Goal: Task Accomplishment & Management: Use online tool/utility

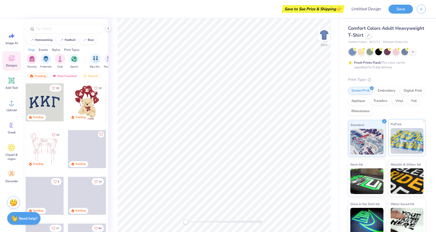
scroll to position [4, 0]
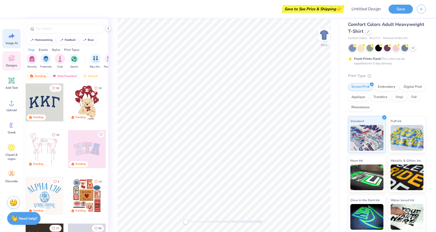
click at [12, 41] on span "Image AI" at bounding box center [12, 43] width 12 height 4
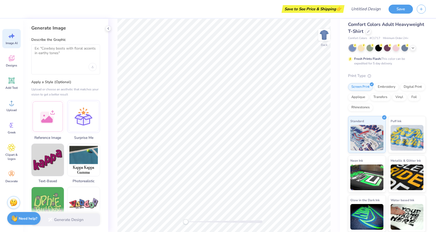
click at [50, 71] on div at bounding box center [66, 67] width 62 height 8
click at [46, 52] on textarea at bounding box center [66, 52] width 62 height 13
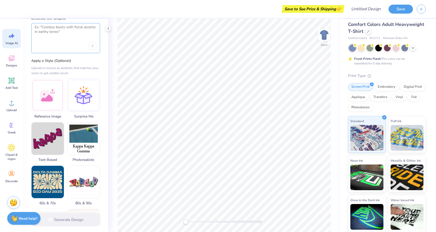
scroll to position [0, 0]
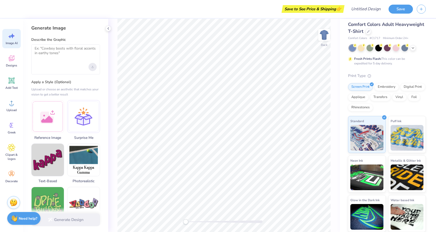
click at [92, 67] on icon "Upload image" at bounding box center [93, 67] width 2 height 1
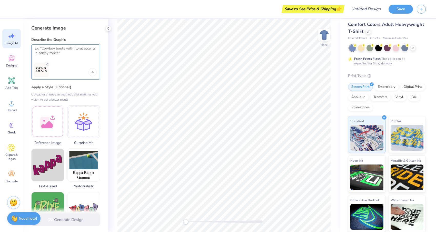
click at [66, 57] on textarea at bounding box center [66, 52] width 62 height 13
type textarea "T"
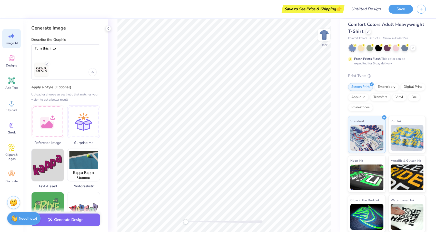
drag, startPoint x: 63, startPoint y: 45, endPoint x: 25, endPoint y: 45, distance: 38.5
click at [25, 45] on div "Generate Image Describe the Graphic Turn this into Apply a Style (Optional) Upl…" at bounding box center [65, 125] width 85 height 213
click at [41, 53] on textarea "Turn this into" at bounding box center [66, 52] width 62 height 13
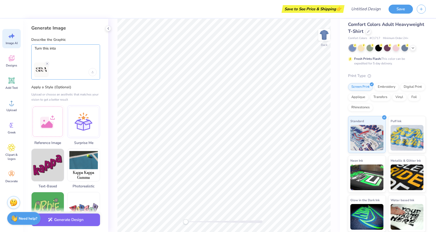
click at [41, 50] on textarea "Turn this into" at bounding box center [66, 52] width 62 height 13
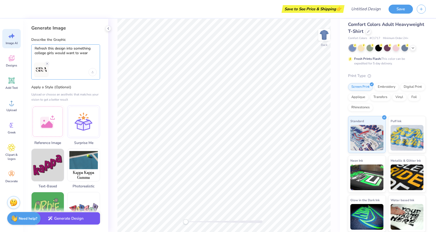
type textarea "Refresh this design into something college girls would want to wear"
click at [75, 223] on button "Generate Design" at bounding box center [65, 218] width 69 height 13
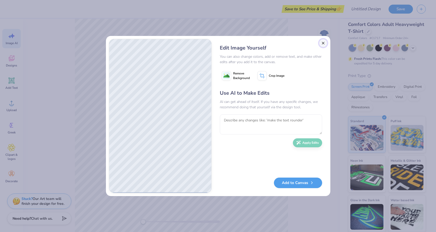
click at [322, 40] on button "Close" at bounding box center [323, 43] width 8 height 8
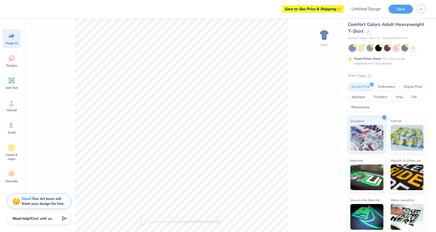
scroll to position [0, 12]
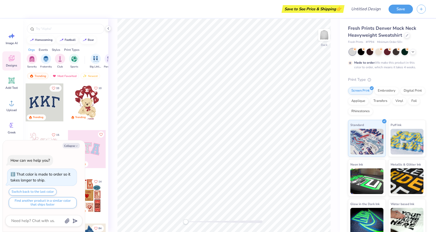
click at [188, 224] on div "Back" at bounding box center [224, 125] width 232 height 213
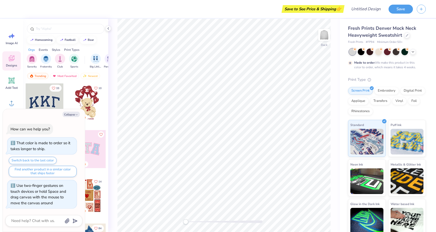
drag, startPoint x: 188, startPoint y: 224, endPoint x: 89, endPoint y: 215, distance: 99.1
click at [89, 215] on div "Save to See Price & Shipping 👉 Design Title Save Image AI Designs Add Text Uplo…" at bounding box center [218, 116] width 436 height 232
click at [76, 115] on icon "button" at bounding box center [76, 114] width 3 height 3
type textarea "x"
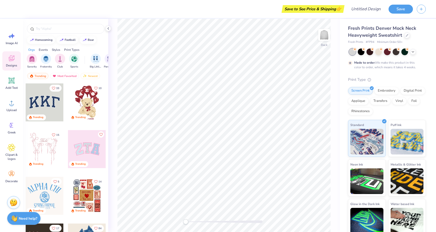
click at [14, 53] on div "Designs" at bounding box center [11, 60] width 18 height 19
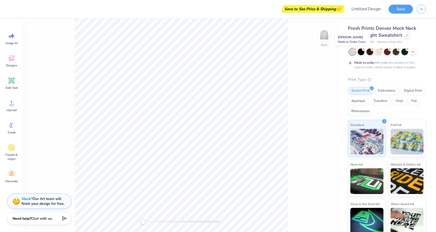
click at [356, 50] on icon at bounding box center [355, 49] width 4 height 4
click at [413, 50] on icon at bounding box center [413, 51] width 4 height 4
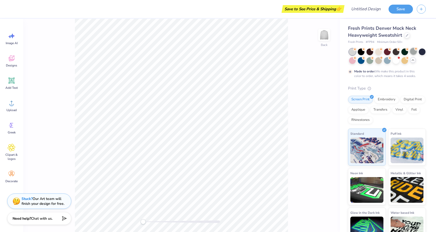
click at [414, 52] on div at bounding box center [413, 51] width 7 height 7
click at [360, 48] on div at bounding box center [361, 51] width 7 height 7
click at [352, 51] on div at bounding box center [352, 51] width 7 height 7
click at [352, 60] on div at bounding box center [352, 60] width 7 height 7
click at [362, 60] on div at bounding box center [361, 60] width 7 height 7
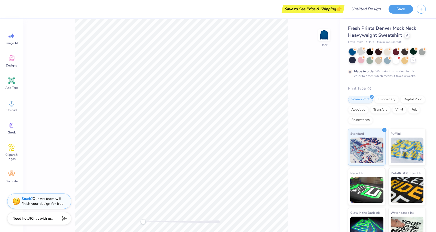
click at [362, 52] on div at bounding box center [361, 51] width 7 height 7
click at [371, 51] on div at bounding box center [369, 51] width 7 height 7
click at [374, 55] on div at bounding box center [387, 55] width 77 height 15
click at [373, 56] on circle at bounding box center [373, 58] width 4 height 4
click at [400, 53] on div at bounding box center [387, 55] width 77 height 15
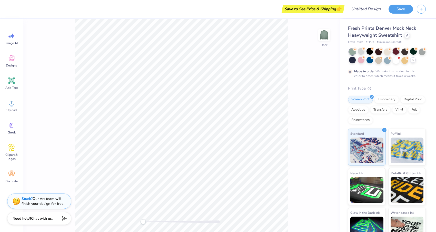
click at [397, 53] on div at bounding box center [396, 51] width 7 height 7
click at [352, 50] on div at bounding box center [352, 51] width 7 height 7
click at [370, 49] on div at bounding box center [369, 51] width 7 height 7
click at [361, 49] on div at bounding box center [361, 51] width 7 height 7
click at [414, 62] on div at bounding box center [387, 55] width 77 height 15
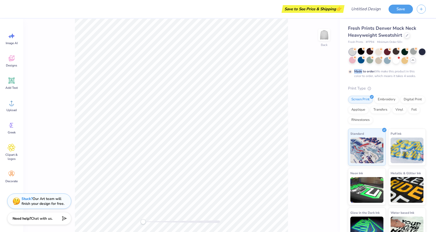
click at [414, 62] on div at bounding box center [413, 60] width 6 height 6
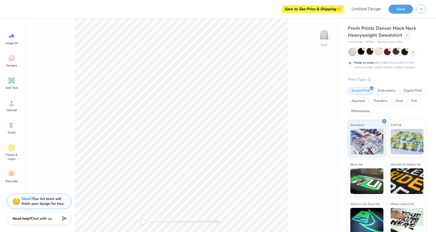
click at [379, 53] on div at bounding box center [378, 51] width 7 height 7
click at [388, 53] on div at bounding box center [387, 51] width 7 height 7
click at [416, 52] on div at bounding box center [387, 51] width 77 height 7
click at [410, 54] on div at bounding box center [387, 51] width 77 height 7
click at [411, 53] on div at bounding box center [413, 51] width 6 height 6
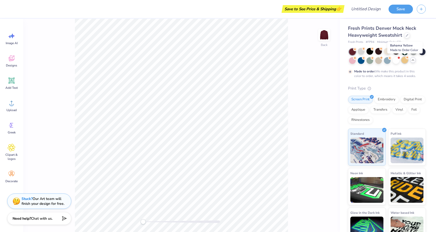
click at [401, 59] on div at bounding box center [404, 60] width 7 height 7
click at [393, 61] on div at bounding box center [396, 60] width 7 height 7
click at [386, 53] on div at bounding box center [387, 51] width 7 height 7
click at [377, 52] on div at bounding box center [378, 51] width 7 height 7
click at [368, 49] on div at bounding box center [369, 51] width 7 height 7
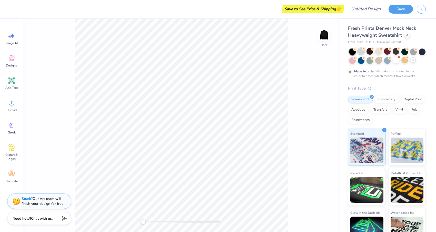
click at [361, 49] on div at bounding box center [361, 51] width 7 height 7
click at [392, 100] on div "Embroidery" at bounding box center [386, 99] width 24 height 8
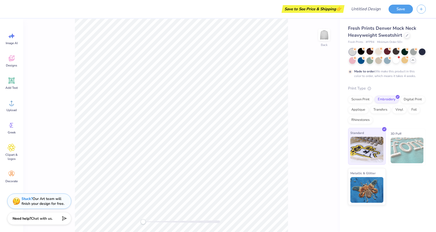
click at [374, 153] on img at bounding box center [366, 150] width 33 height 26
click at [394, 173] on div "Standard 3D Puff Metallic & Glitter" at bounding box center [387, 166] width 78 height 76
click at [394, 153] on img at bounding box center [407, 150] width 33 height 26
click at [398, 146] on img at bounding box center [407, 150] width 33 height 26
click at [397, 87] on div "Print Type" at bounding box center [387, 88] width 78 height 6
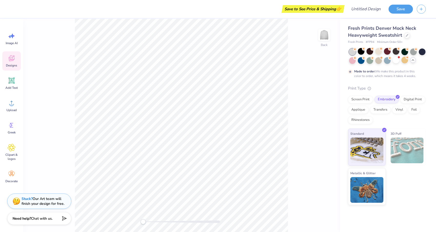
click at [8, 65] on span "Designs" at bounding box center [11, 65] width 11 height 4
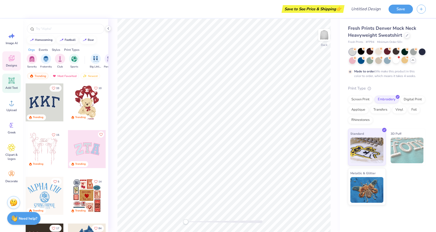
click at [15, 89] on span "Add Text" at bounding box center [11, 88] width 12 height 4
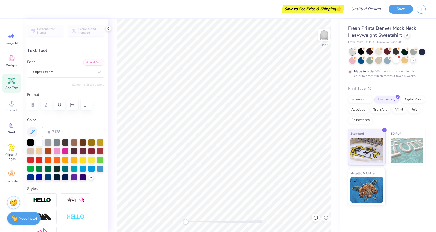
click at [63, 62] on div "Font Super Dream" at bounding box center [65, 68] width 77 height 18
click at [63, 73] on div "Super Dream" at bounding box center [64, 72] width 62 height 8
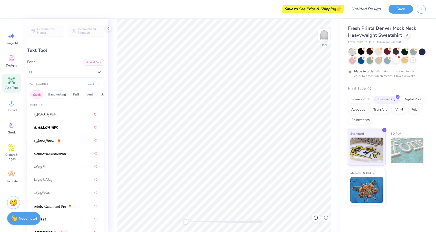
click at [36, 94] on button "Greek" at bounding box center [36, 94] width 13 height 8
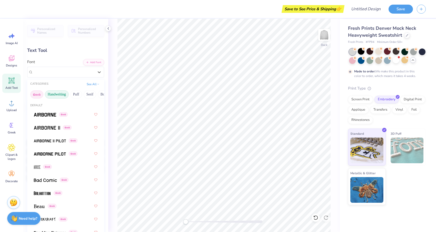
click at [49, 93] on button "Handwriting" at bounding box center [57, 94] width 24 height 8
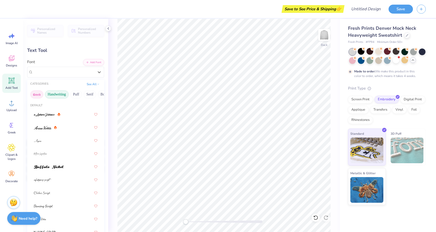
click at [34, 94] on button "Greek" at bounding box center [36, 94] width 13 height 8
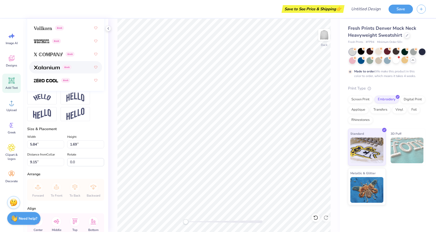
scroll to position [192, 0]
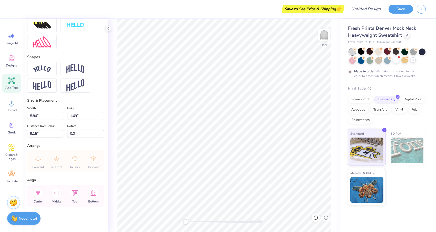
click at [90, 76] on div at bounding box center [65, 77] width 77 height 31
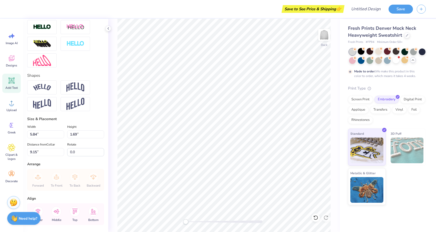
scroll to position [173, 0]
click at [51, 82] on div at bounding box center [41, 87] width 29 height 14
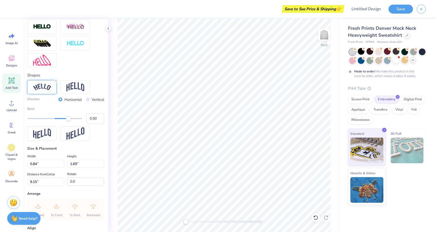
scroll to position [0, 0]
type textarea "SRA"
type input "6.10"
type input "2.24"
type input "8.88"
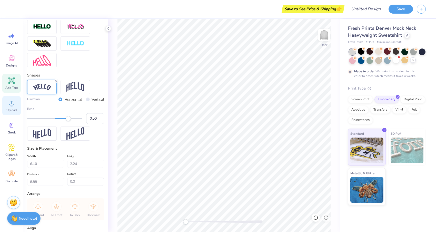
click at [13, 97] on div "Upload" at bounding box center [11, 105] width 18 height 19
click at [11, 72] on div "Image AI Designs Add Text Upload Greek Clipart & logos Decorate" at bounding box center [11, 107] width 18 height 157
click at [11, 63] on div "Designs" at bounding box center [11, 60] width 18 height 19
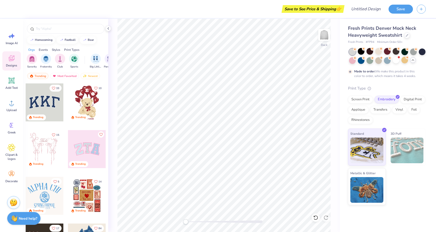
click at [14, 69] on div "Designs" at bounding box center [11, 60] width 18 height 19
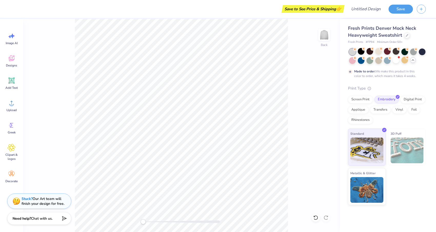
click at [332, 10] on div "Save to See Price & Shipping 👉" at bounding box center [313, 9] width 60 height 8
click at [355, 9] on input "Design Title" at bounding box center [359, 9] width 50 height 10
click at [357, 116] on div "Rhinestones" at bounding box center [360, 119] width 25 height 8
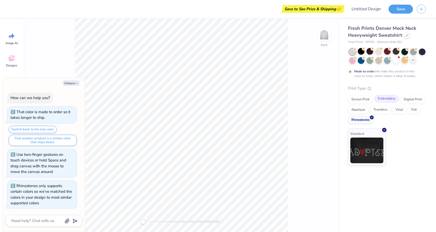
click at [381, 100] on div "Embroidery" at bounding box center [386, 99] width 24 height 8
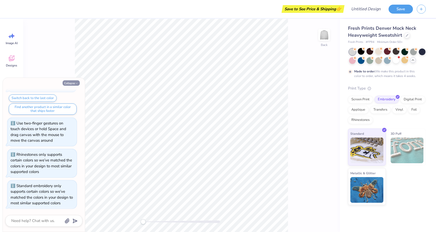
click at [68, 83] on button "Collapse" at bounding box center [71, 82] width 17 height 5
type textarea "x"
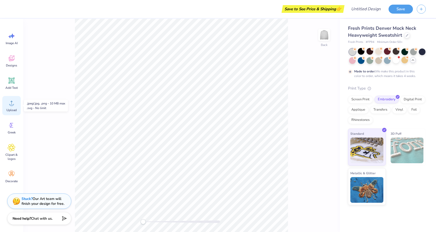
click at [12, 108] on span "Upload" at bounding box center [11, 110] width 10 height 4
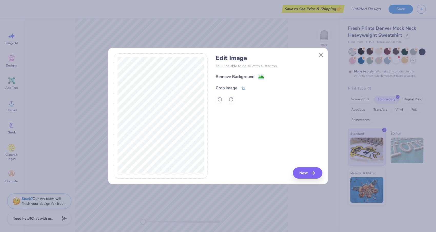
click at [231, 87] on div "Crop Image" at bounding box center [227, 88] width 22 height 6
click at [249, 77] on div "Remove Background Crop Image" at bounding box center [269, 88] width 106 height 30
click at [250, 83] on div "Remove Background Crop Image" at bounding box center [269, 88] width 106 height 30
click at [250, 85] on button at bounding box center [251, 87] width 5 height 5
click at [246, 71] on div "Edit Image You’ll be able to do all of this later too. Remove Background Crop I…" at bounding box center [269, 78] width 106 height 49
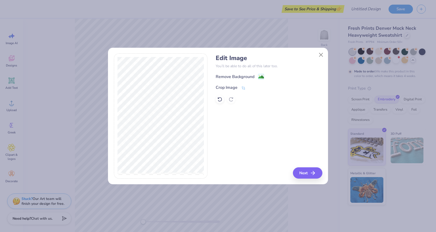
click at [246, 73] on div "Edit Image You’ll be able to do all of this later too. Remove Background Crop I…" at bounding box center [269, 78] width 106 height 49
click at [246, 76] on div "Remove Background" at bounding box center [235, 77] width 39 height 6
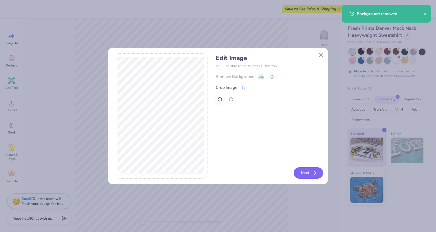
click at [307, 171] on button "Next" at bounding box center [308, 172] width 29 height 11
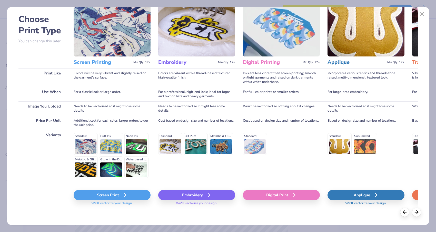
scroll to position [23, 0]
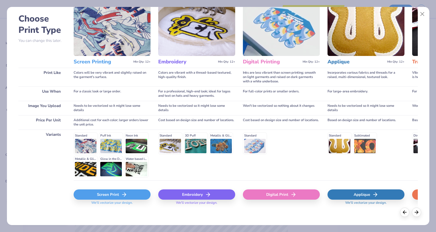
click at [184, 191] on div "Embroidery" at bounding box center [196, 194] width 77 height 10
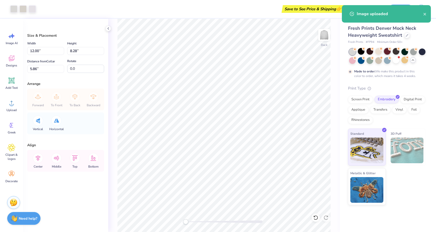
click at [388, 53] on div at bounding box center [387, 51] width 7 height 7
click at [362, 52] on div at bounding box center [361, 51] width 7 height 7
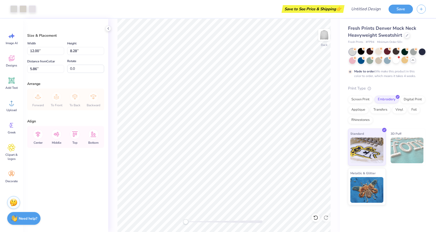
type input "3.00"
click at [11, 169] on div "Decorate" at bounding box center [11, 176] width 18 height 19
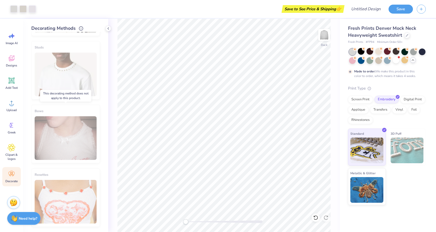
scroll to position [0, 0]
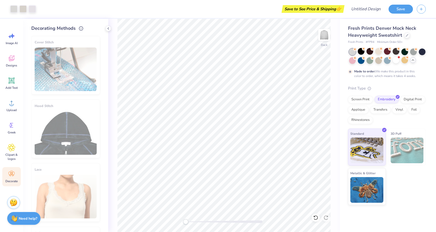
click at [77, 63] on div "Cover Stitch" at bounding box center [65, 65] width 69 height 58
click at [6, 99] on div "Upload" at bounding box center [11, 105] width 18 height 19
click at [17, 67] on div "Designs" at bounding box center [11, 60] width 18 height 19
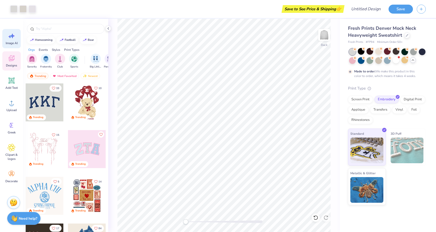
click at [9, 32] on div "Image AI" at bounding box center [11, 38] width 18 height 19
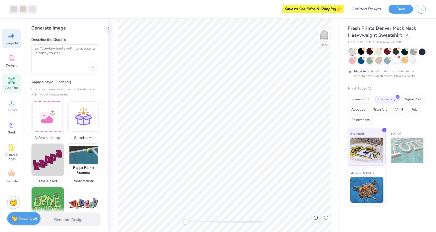
click at [18, 91] on div "Add Text" at bounding box center [11, 83] width 18 height 19
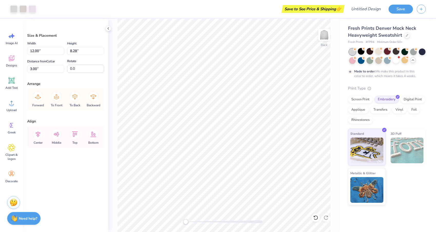
click at [390, 53] on div at bounding box center [387, 51] width 7 height 7
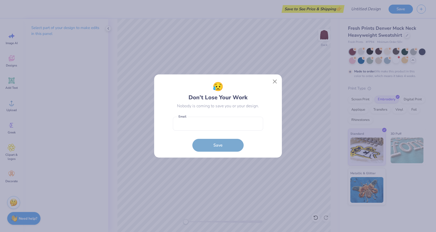
click at [281, 82] on div "😥 Don’t Lose Your Work Nobody is coming to save you or your design. Email is a …" at bounding box center [218, 115] width 128 height 83
click at [274, 83] on button "Close" at bounding box center [275, 82] width 10 height 10
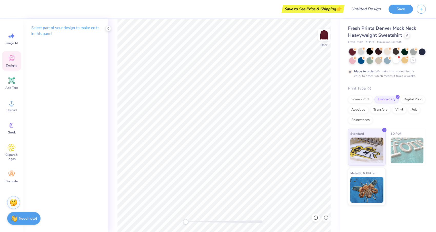
click at [9, 58] on icon at bounding box center [11, 59] width 5 height 4
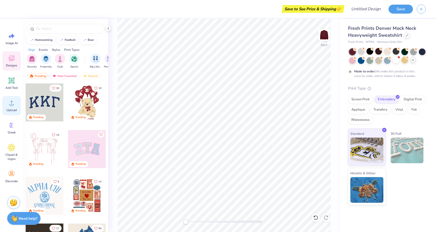
click at [12, 115] on div "Upload" at bounding box center [11, 105] width 18 height 19
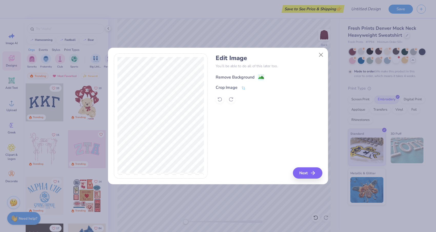
click at [258, 77] on image at bounding box center [261, 78] width 6 height 6
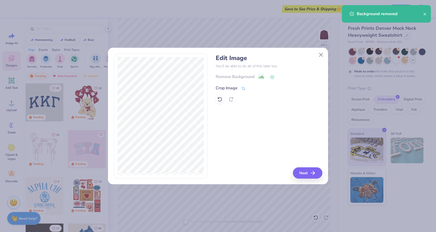
click at [241, 86] on icon at bounding box center [243, 88] width 5 height 5
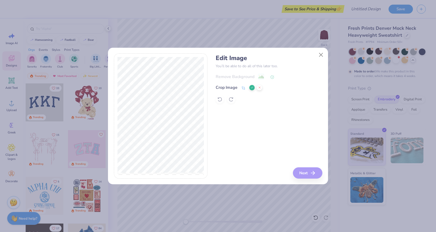
click at [251, 87] on icon at bounding box center [252, 87] width 3 height 3
click at [260, 78] on image at bounding box center [261, 78] width 6 height 6
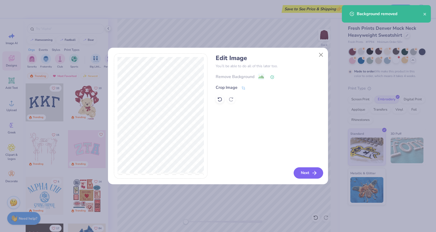
click at [305, 171] on button "Next" at bounding box center [308, 172] width 29 height 11
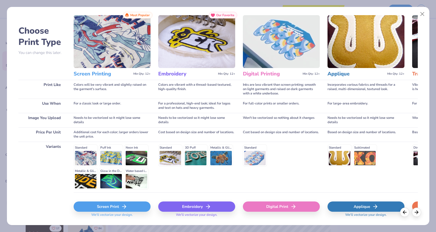
scroll to position [12, 0]
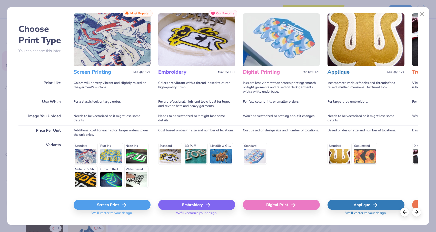
click at [178, 200] on div "Embroidery" at bounding box center [196, 205] width 77 height 10
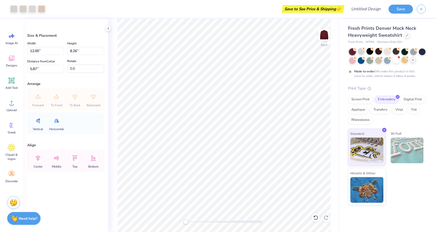
type textarea "x"
type input "3.00"
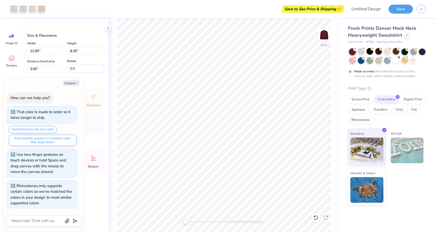
scroll to position [74, 0]
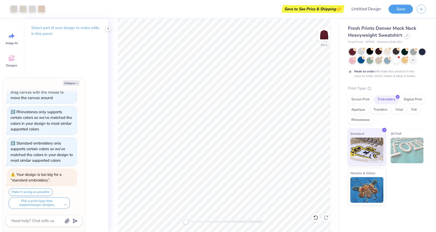
click at [361, 59] on div at bounding box center [361, 60] width 7 height 7
click at [348, 48] on div "Fresh Prints Denver Mock Neck Heavyweight Sweatshirt Fresh Prints # FP94 Minimu…" at bounding box center [387, 115] width 78 height 180
click at [351, 53] on div at bounding box center [352, 51] width 7 height 7
click at [353, 61] on div at bounding box center [352, 60] width 7 height 7
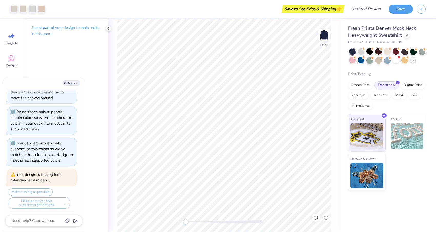
scroll to position [142, 0]
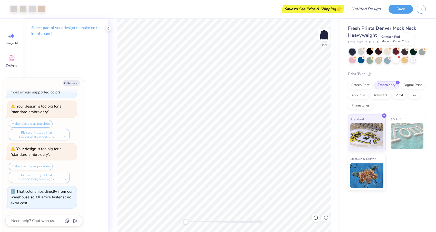
click at [395, 51] on div at bounding box center [396, 51] width 7 height 7
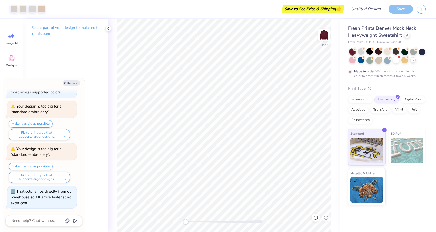
scroll to position [227, 0]
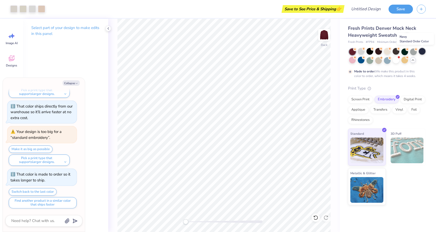
click at [421, 54] on div at bounding box center [422, 51] width 7 height 7
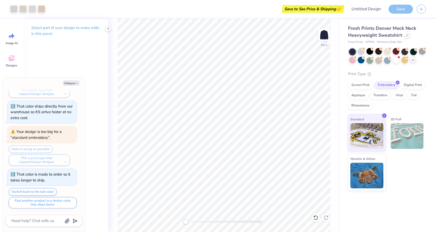
scroll to position [295, 0]
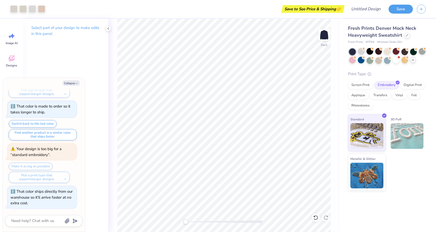
click at [383, 62] on div at bounding box center [387, 55] width 77 height 15
click at [380, 60] on div at bounding box center [378, 60] width 7 height 7
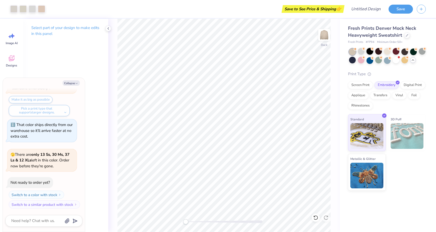
click at [369, 49] on div at bounding box center [369, 51] width 7 height 7
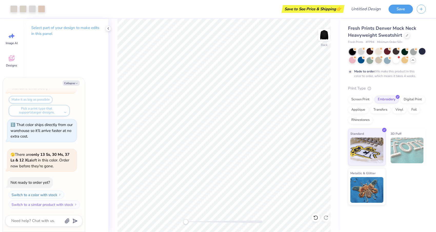
scroll to position [447, 0]
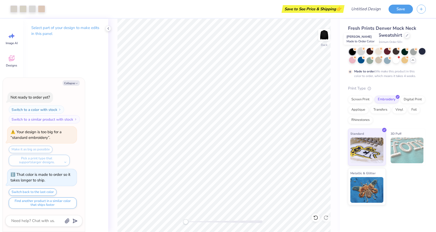
click at [361, 49] on div at bounding box center [361, 51] width 7 height 7
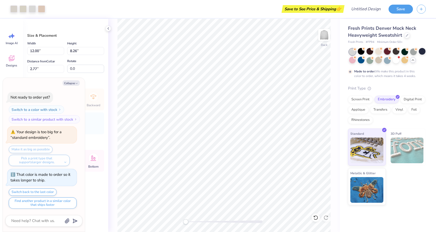
click at [387, 52] on div at bounding box center [387, 51] width 7 height 7
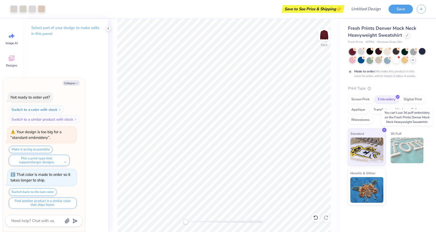
click at [405, 142] on img at bounding box center [407, 150] width 33 height 26
click at [378, 177] on img at bounding box center [366, 189] width 33 height 26
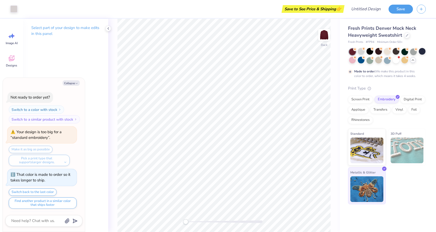
scroll to position [478, 0]
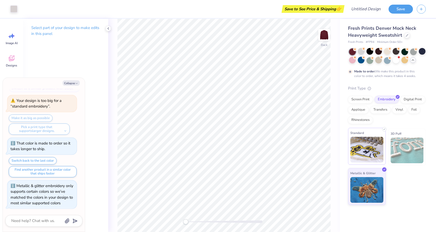
click at [367, 146] on img at bounding box center [366, 150] width 33 height 26
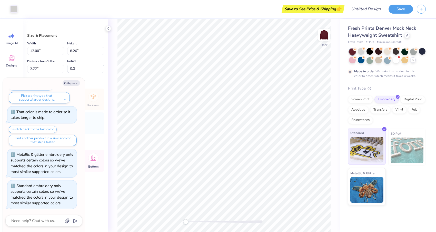
click at [353, 147] on img at bounding box center [366, 150] width 33 height 26
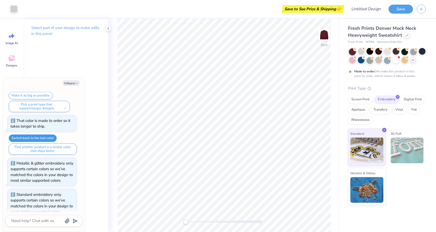
click at [45, 139] on button "Switch back to the last color" at bounding box center [33, 137] width 48 height 7
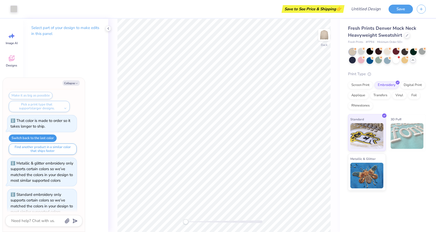
scroll to position [578, 0]
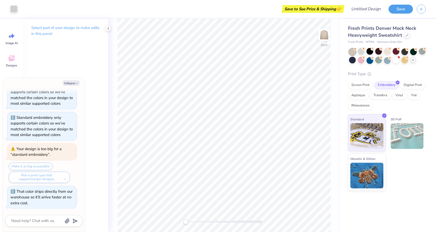
click at [47, 179] on div "Pick a print type that supports larger designs." at bounding box center [39, 177] width 61 height 11
click at [398, 53] on div at bounding box center [396, 51] width 7 height 7
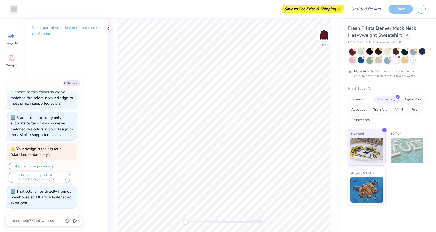
scroll to position [663, 0]
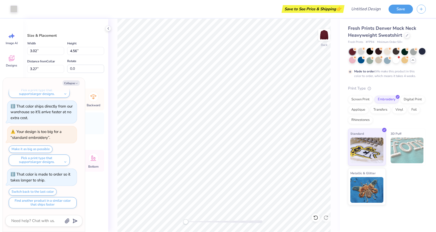
type textarea "x"
type input "0.57"
type input "0.96"
type input "8.61"
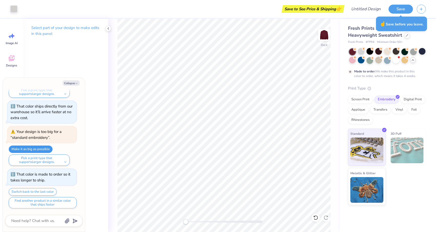
click at [41, 147] on button "Make it as big as possible" at bounding box center [31, 148] width 44 height 7
click at [44, 155] on button "Pick a print type that supports larger designs." at bounding box center [39, 159] width 61 height 11
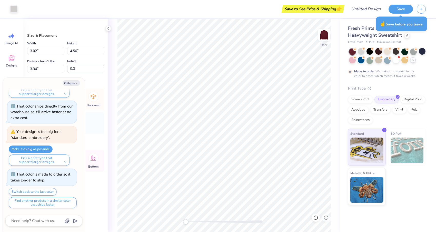
click at [117, 93] on div "Back" at bounding box center [224, 125] width 232 height 213
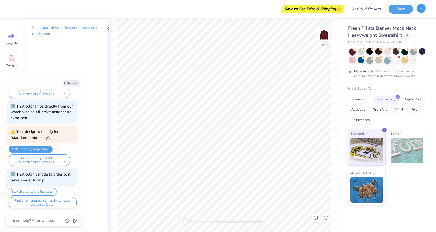
click at [419, 11] on button "button" at bounding box center [421, 8] width 9 height 9
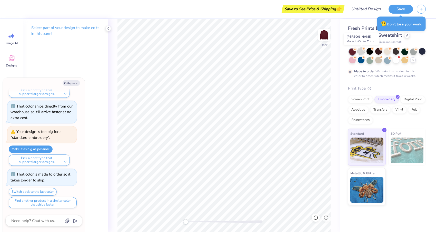
click at [358, 51] on div at bounding box center [361, 51] width 7 height 7
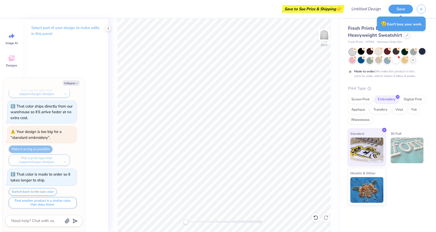
click at [379, 53] on div at bounding box center [378, 51] width 7 height 7
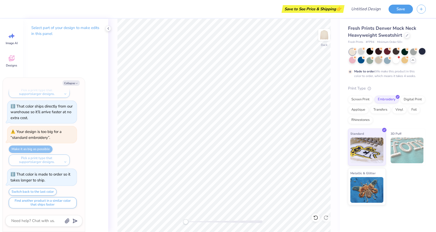
click at [379, 62] on div at bounding box center [378, 60] width 7 height 7
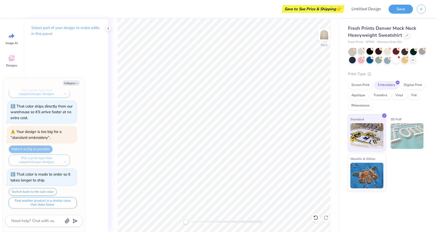
scroll to position [797, 0]
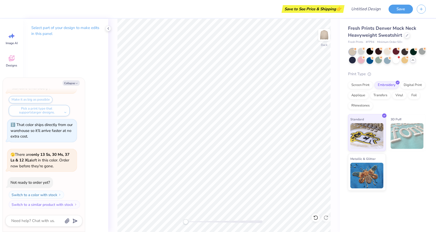
click at [361, 64] on div "Fresh Prints Denver Mock Neck Heavyweight Sweatshirt Fresh Prints # FP94 Minimu…" at bounding box center [387, 108] width 78 height 166
click at [350, 66] on div "Fresh Prints Denver Mock Neck Heavyweight Sweatshirt Fresh Prints # FP94 Minimu…" at bounding box center [387, 108] width 78 height 166
click at [352, 63] on div at bounding box center [352, 60] width 7 height 7
click at [361, 53] on div at bounding box center [361, 51] width 7 height 7
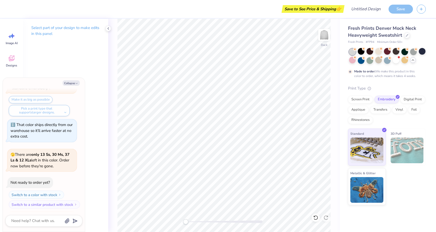
scroll to position [883, 0]
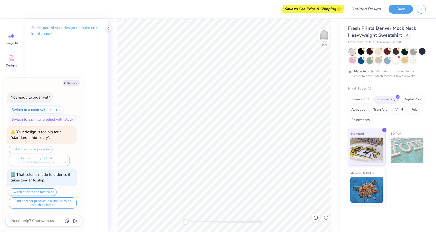
click at [389, 52] on div at bounding box center [387, 51] width 7 height 7
click at [359, 50] on div at bounding box center [361, 51] width 7 height 7
click at [342, 85] on div "Fresh Prints Denver Mock Neck Heavyweight Sweatshirt Fresh Prints # FP94 Minimu…" at bounding box center [388, 112] width 96 height 186
click at [337, 84] on div "Back" at bounding box center [224, 125] width 232 height 213
click at [106, 27] on icon at bounding box center [108, 28] width 4 height 4
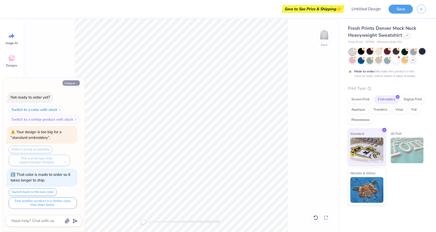
click at [65, 82] on button "Collapse" at bounding box center [71, 82] width 17 height 5
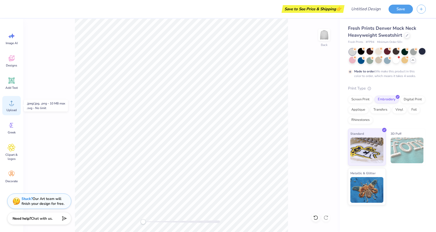
click at [13, 104] on icon at bounding box center [12, 103] width 8 height 8
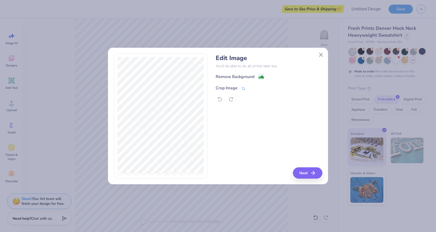
click at [242, 89] on icon at bounding box center [243, 88] width 5 height 5
click at [249, 85] on div at bounding box center [255, 87] width 13 height 6
click at [249, 86] on button at bounding box center [251, 87] width 5 height 5
click at [260, 76] on image at bounding box center [261, 78] width 6 height 6
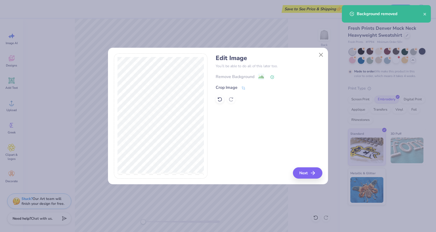
click at [260, 76] on div "Remove Background" at bounding box center [269, 76] width 106 height 6
click at [241, 87] on icon at bounding box center [243, 88] width 5 height 5
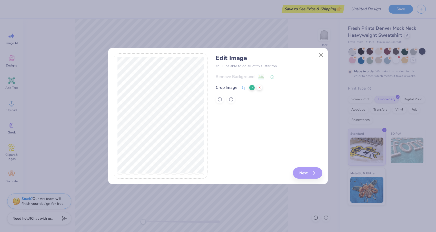
click at [233, 115] on div "Edit Image You’ll be able to do all of this later too. Remove Background Crop I…" at bounding box center [269, 115] width 106 height 125
click at [252, 86] on icon at bounding box center [252, 87] width 3 height 3
click at [259, 78] on image at bounding box center [261, 78] width 6 height 6
click at [303, 172] on button "Next" at bounding box center [308, 172] width 29 height 11
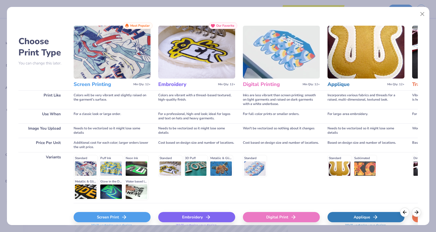
click at [184, 217] on div "Embroidery" at bounding box center [196, 217] width 77 height 10
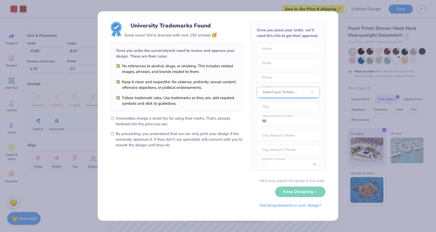
click at [340, 87] on div "University Trademarks Found Great news! We're licensed with over 250 schools. 🥳…" at bounding box center [218, 116] width 436 height 232
click at [331, 28] on div "University Trademarks Found Great news! We're licensed with over 250 schools. 🥳…" at bounding box center [218, 115] width 241 height 209
click at [296, 206] on button "No Collegiate marks in your design?" at bounding box center [290, 204] width 70 height 11
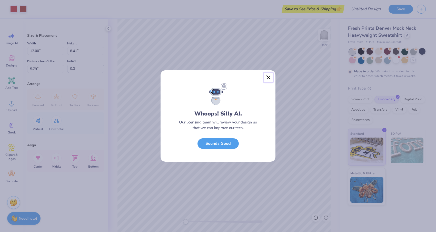
click at [268, 79] on button "Close" at bounding box center [269, 78] width 10 height 10
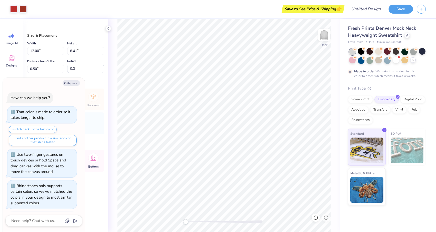
scroll to position [925, 0]
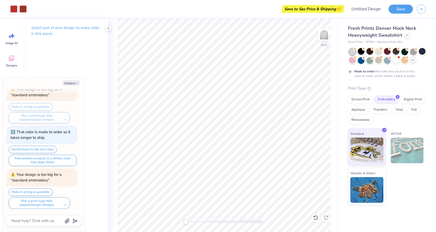
click at [113, 28] on div "Back" at bounding box center [224, 125] width 232 height 213
click at [17, 11] on div at bounding box center [13, 8] width 7 height 7
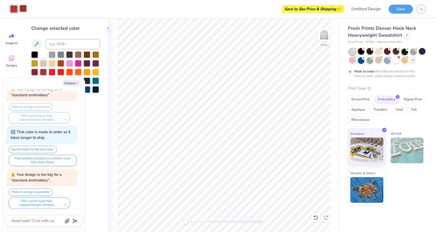
click at [23, 11] on div at bounding box center [22, 8] width 7 height 7
click at [15, 11] on div at bounding box center [13, 8] width 7 height 7
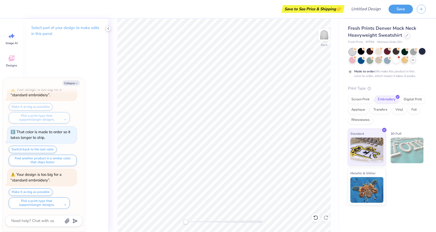
click at [106, 29] on div at bounding box center [108, 29] width 6 height 6
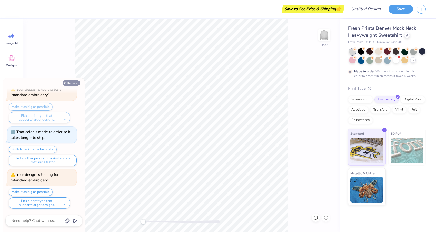
click at [78, 82] on button "Collapse" at bounding box center [71, 82] width 17 height 5
type textarea "x"
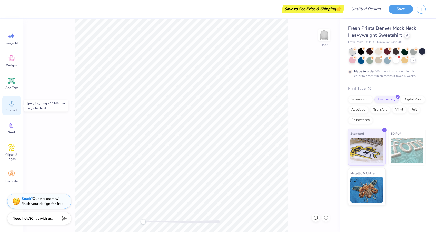
click at [14, 104] on icon at bounding box center [12, 103] width 8 height 8
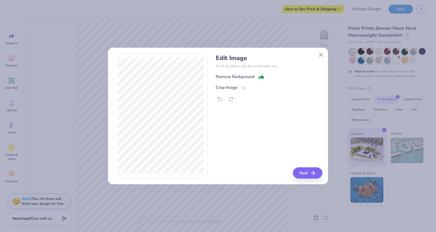
click at [244, 84] on div "Remove Background Crop Image" at bounding box center [269, 88] width 106 height 30
click at [243, 86] on span at bounding box center [243, 88] width 5 height 6
click at [251, 90] on div at bounding box center [255, 87] width 13 height 6
click at [251, 87] on icon at bounding box center [252, 87] width 3 height 3
click at [261, 76] on image at bounding box center [261, 78] width 6 height 6
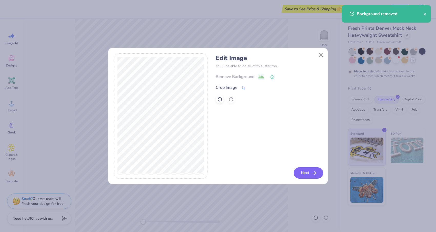
click at [310, 170] on button "Next" at bounding box center [308, 172] width 29 height 11
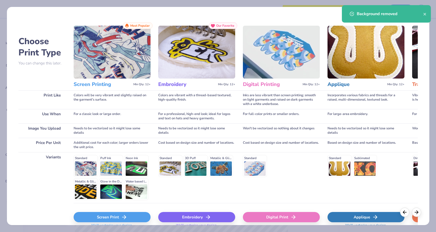
click at [190, 218] on div "Embroidery" at bounding box center [196, 217] width 77 height 10
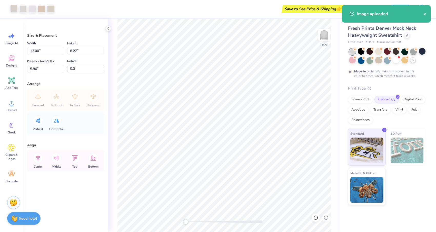
click at [12, 10] on div at bounding box center [13, 8] width 7 height 7
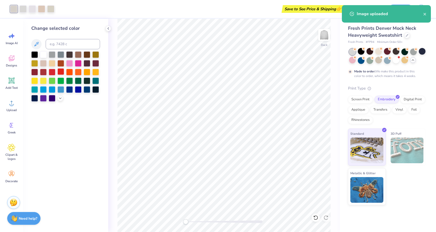
click at [60, 73] on div at bounding box center [60, 71] width 7 height 7
click at [52, 72] on div at bounding box center [52, 71] width 7 height 7
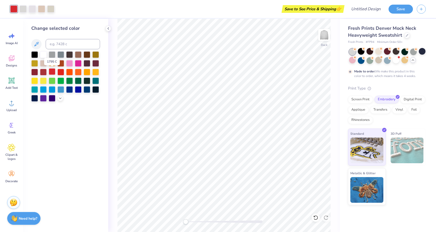
click at [54, 71] on div at bounding box center [52, 71] width 7 height 7
click at [55, 71] on div at bounding box center [52, 71] width 7 height 7
click at [58, 71] on div at bounding box center [60, 71] width 7 height 7
click at [52, 71] on div at bounding box center [52, 71] width 7 height 7
click at [22, 8] on div at bounding box center [22, 8] width 7 height 7
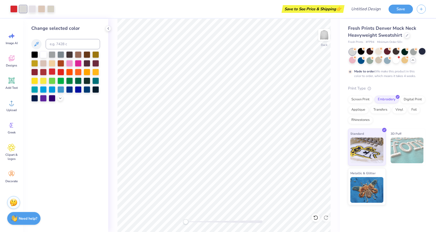
click at [53, 72] on div at bounding box center [52, 71] width 7 height 7
click at [30, 9] on div at bounding box center [32, 8] width 7 height 7
click at [53, 70] on div at bounding box center [52, 71] width 7 height 7
click at [24, 9] on div at bounding box center [22, 8] width 7 height 7
click at [46, 71] on div at bounding box center [43, 71] width 7 height 7
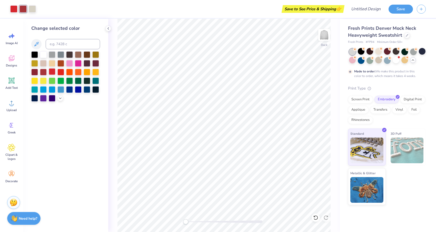
click at [52, 72] on div at bounding box center [52, 71] width 7 height 7
click at [22, 3] on div "Art colors" at bounding box center [13, 9] width 27 height 18
click at [22, 7] on div at bounding box center [22, 8] width 7 height 7
click at [53, 69] on div at bounding box center [52, 71] width 7 height 7
click at [117, 75] on div "Back" at bounding box center [224, 125] width 232 height 213
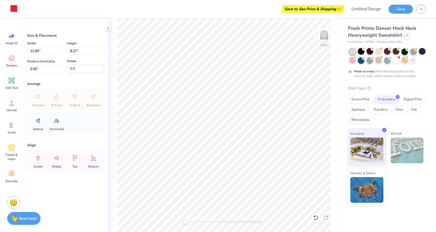
click at [15, 7] on div at bounding box center [13, 8] width 7 height 7
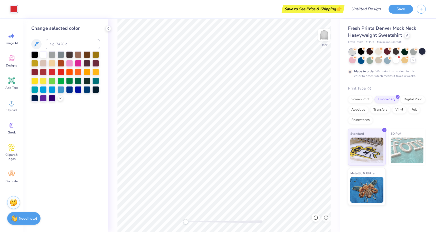
click at [6, 5] on div "Art colors" at bounding box center [8, 9] width 17 height 18
click at [14, 11] on div at bounding box center [13, 8] width 7 height 7
click at [44, 53] on div at bounding box center [43, 54] width 7 height 7
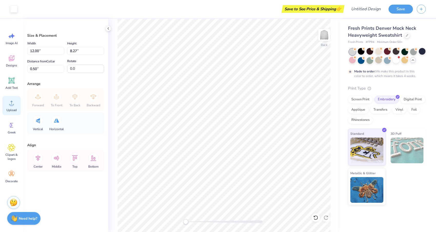
click at [15, 107] on div "Upload" at bounding box center [11, 105] width 18 height 19
